Goal: Find contact information: Find contact information

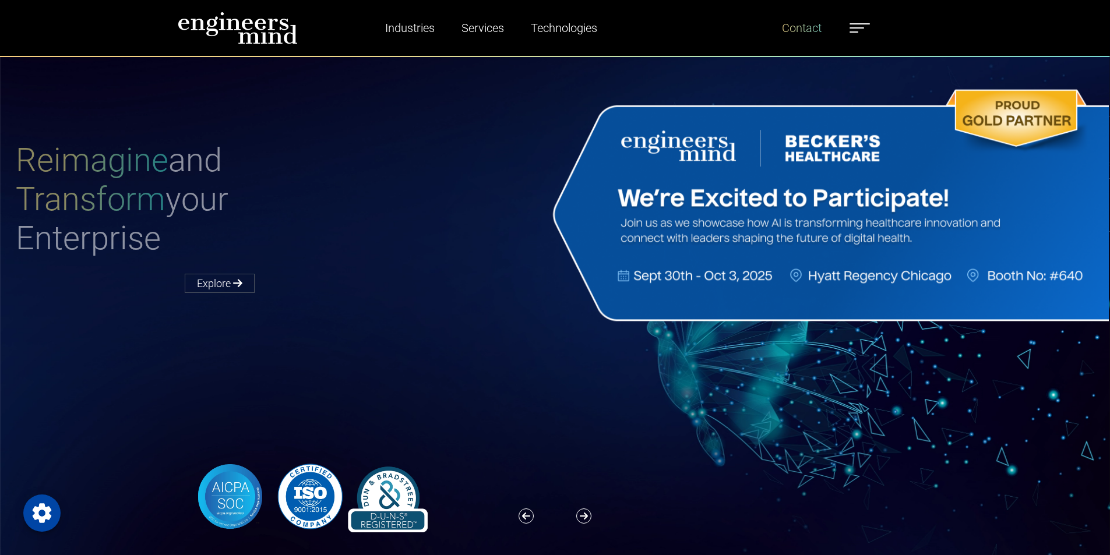
click at [808, 22] on link "Contact" at bounding box center [801, 28] width 49 height 27
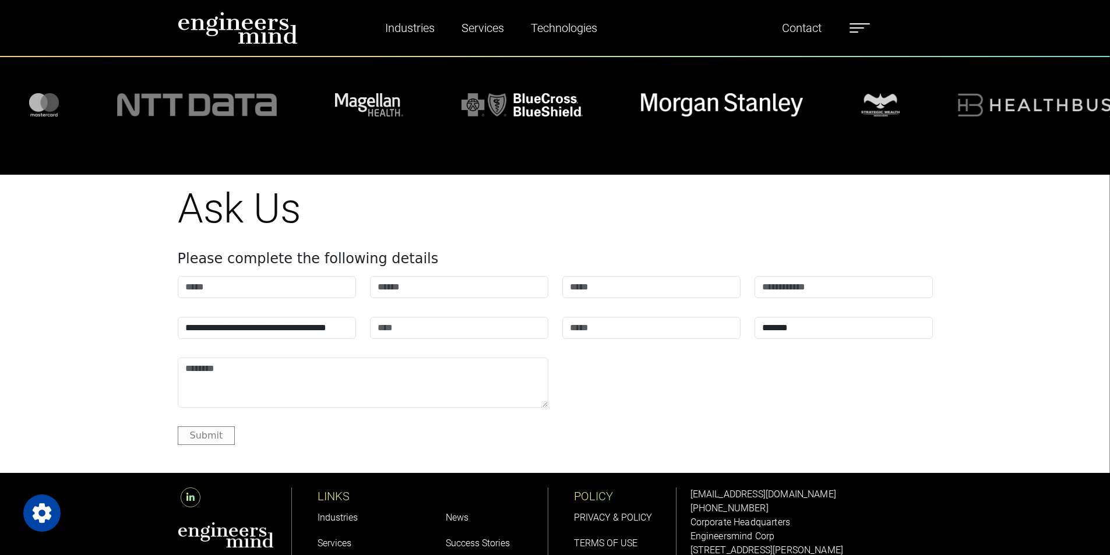
scroll to position [1471, 0]
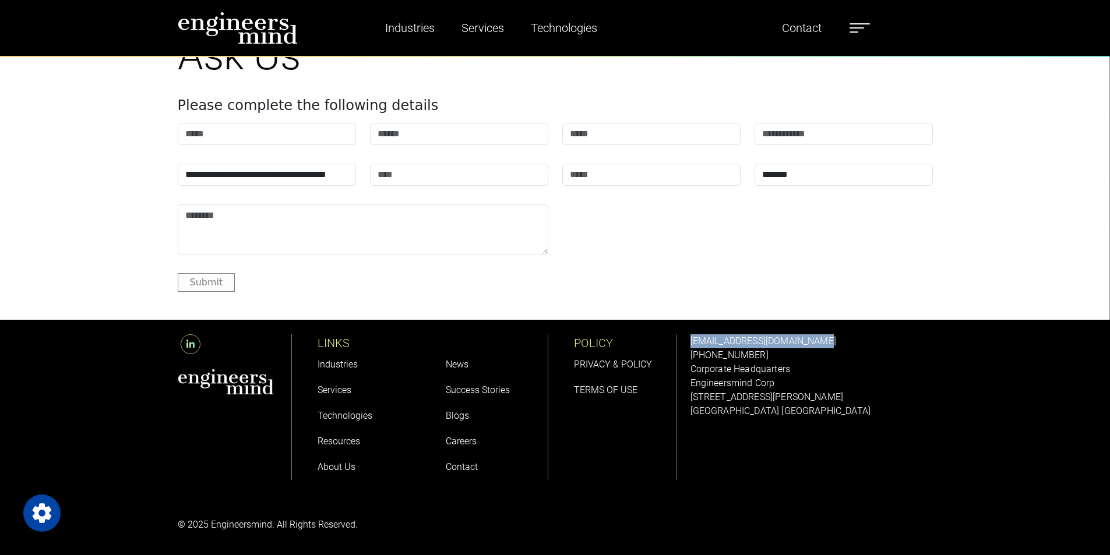
drag, startPoint x: 685, startPoint y: 332, endPoint x: 833, endPoint y: 337, distance: 148.7
click at [833, 336] on div "[EMAIL_ADDRESS][DOMAIN_NAME] [PHONE_NUMBER] Corporate Headquarters Engineersmin…" at bounding box center [811, 407] width 256 height 175
copy link "[EMAIL_ADDRESS][DOMAIN_NAME]"
drag, startPoint x: 797, startPoint y: 350, endPoint x: 696, endPoint y: 354, distance: 101.5
click at [696, 354] on div "[EMAIL_ADDRESS][DOMAIN_NAME] [PHONE_NUMBER] Corporate Headquarters Engineersmin…" at bounding box center [811, 376] width 242 height 84
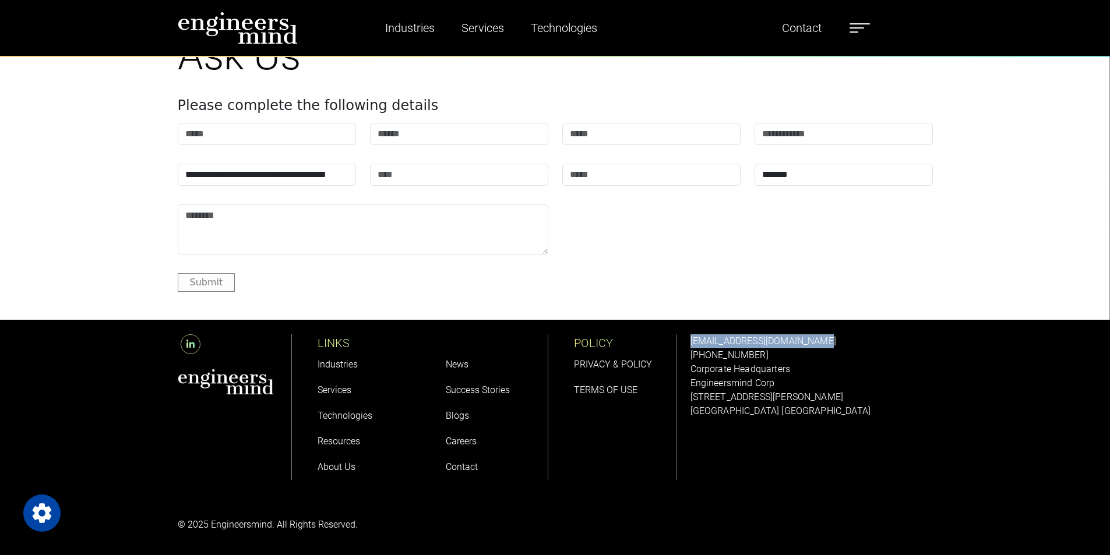
copy link "1 201 751 3084"
